Goal: Transaction & Acquisition: Subscribe to service/newsletter

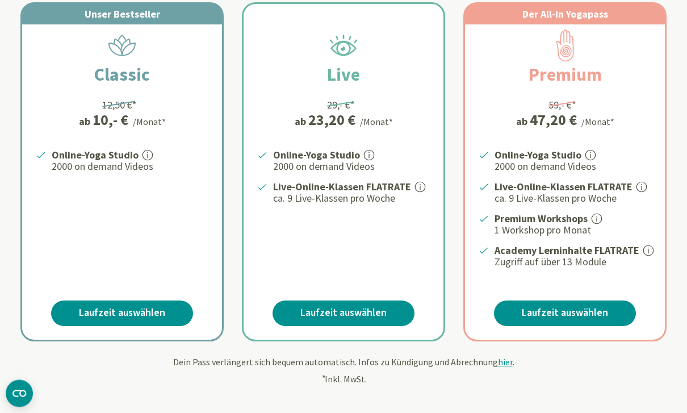
click at [384, 307] on link "Laufzeit auswählen" at bounding box center [344, 314] width 142 height 26
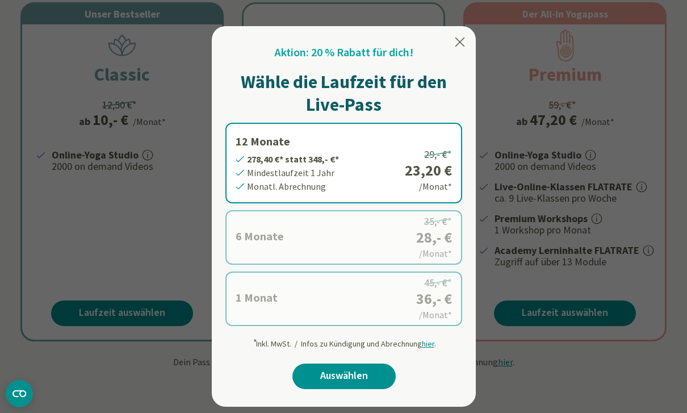
click at [463, 43] on icon at bounding box center [460, 42] width 14 height 14
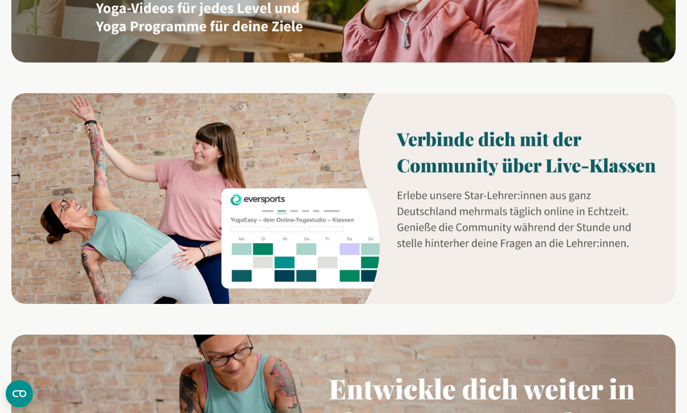
scroll to position [831, 0]
click at [492, 153] on img at bounding box center [343, 199] width 664 height 210
click at [537, 258] on img at bounding box center [343, 199] width 664 height 210
click at [579, 242] on img at bounding box center [343, 199] width 664 height 210
click at [579, 243] on img at bounding box center [343, 199] width 664 height 210
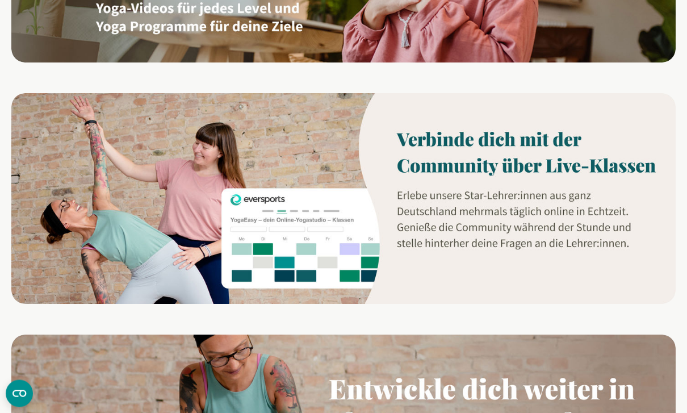
click at [579, 243] on img at bounding box center [343, 199] width 664 height 210
click at [577, 237] on img at bounding box center [343, 199] width 664 height 210
click at [354, 237] on img at bounding box center [343, 199] width 664 height 210
click at [555, 165] on img at bounding box center [343, 199] width 664 height 210
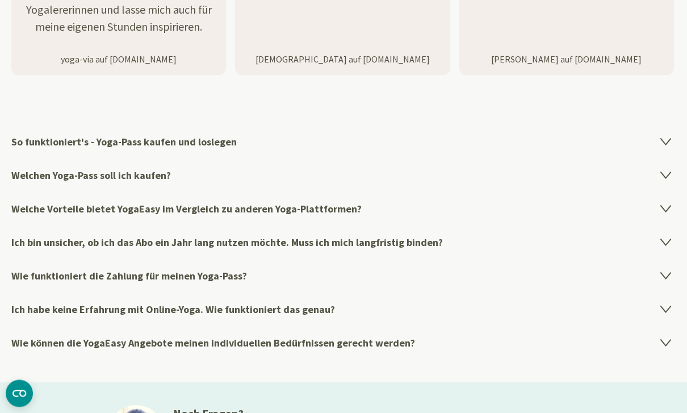
scroll to position [1811, 0]
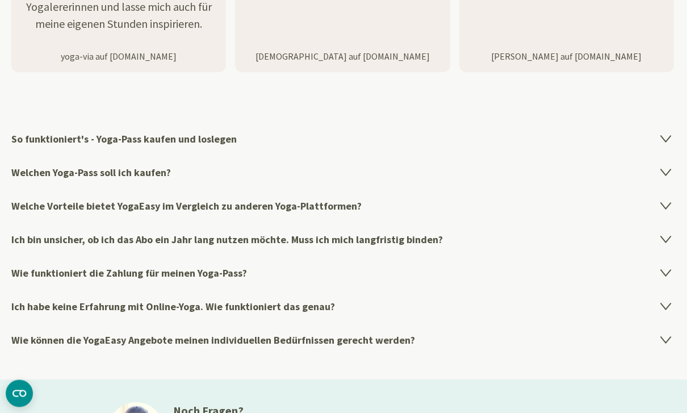
click at [327, 305] on h4 "Ich habe keine Erfahrung mit Online-Yoga. Wie funktioniert das genau?" at bounding box center [343, 307] width 664 height 34
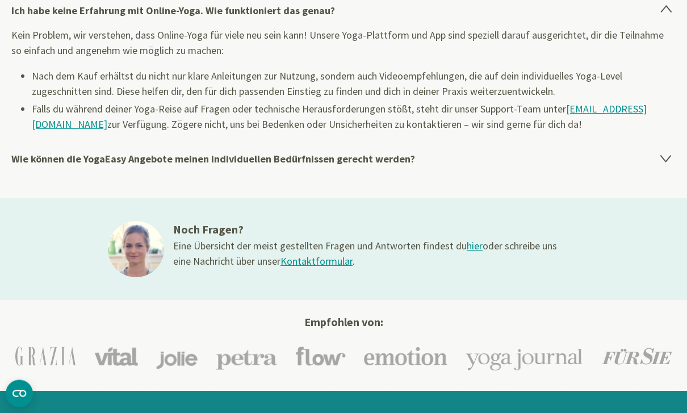
scroll to position [2108, 0]
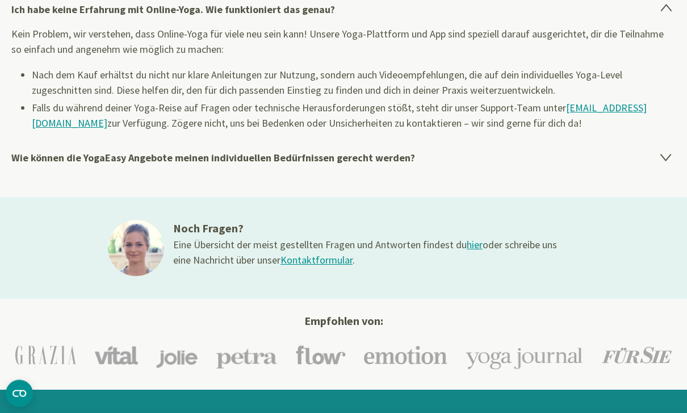
click at [477, 244] on link "hier" at bounding box center [475, 245] width 16 height 13
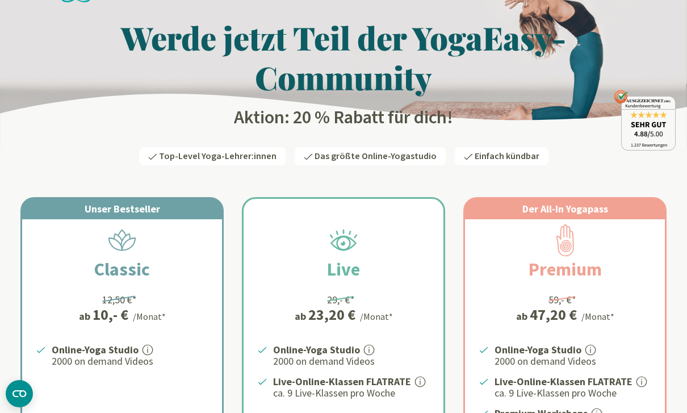
scroll to position [0, 0]
